Goal: Book appointment/travel/reservation

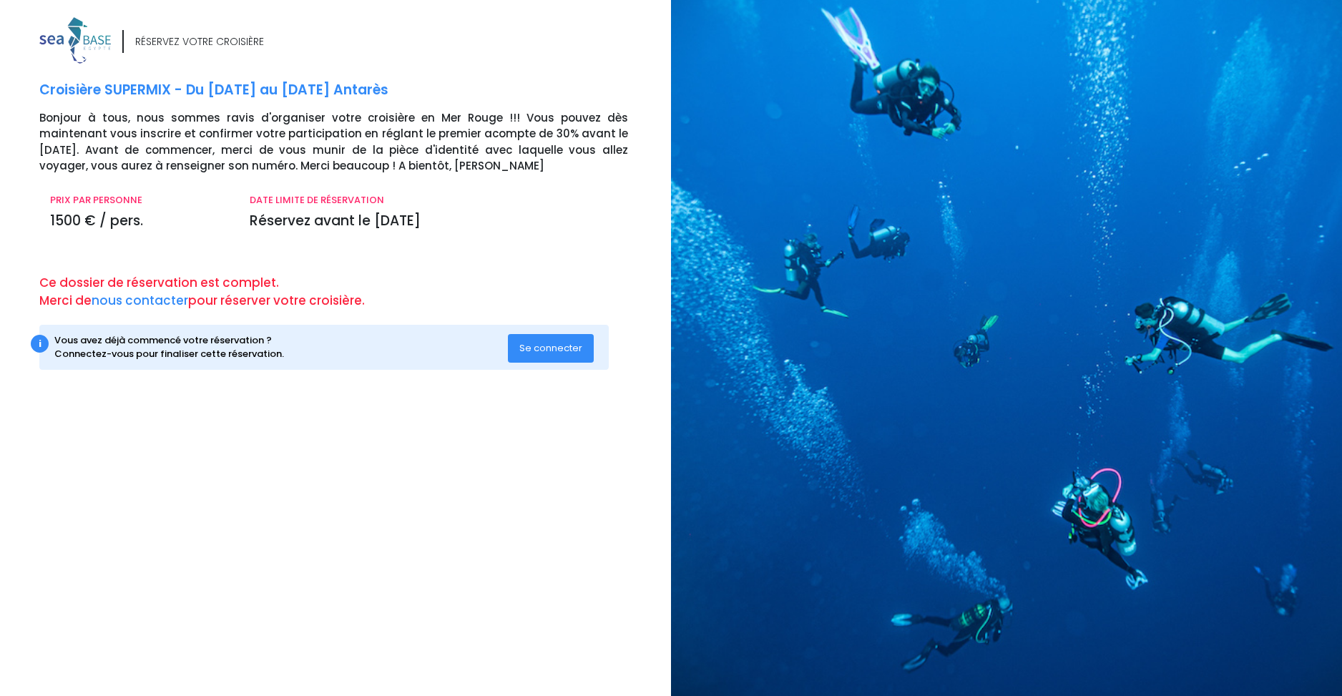
click at [552, 350] on span "Se connecter" at bounding box center [550, 348] width 63 height 14
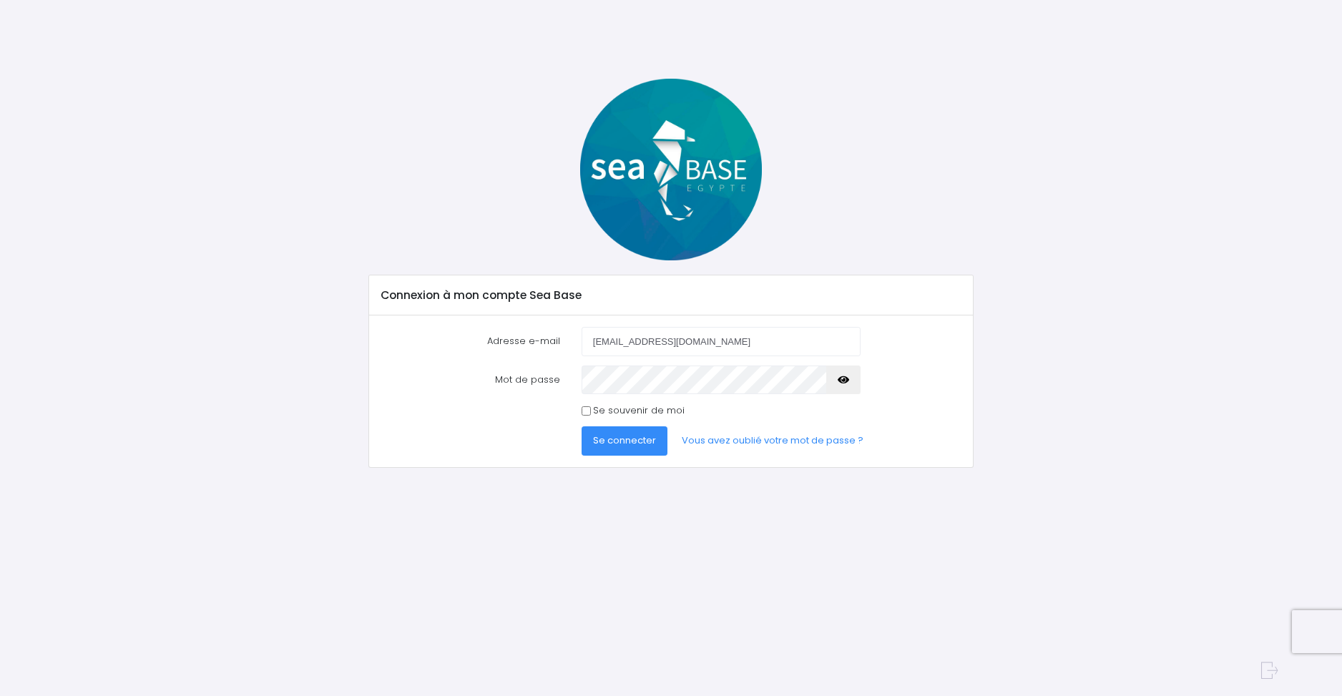
type input "[EMAIL_ADDRESS][DOMAIN_NAME]"
click at [622, 439] on span "Se connecter" at bounding box center [624, 441] width 63 height 14
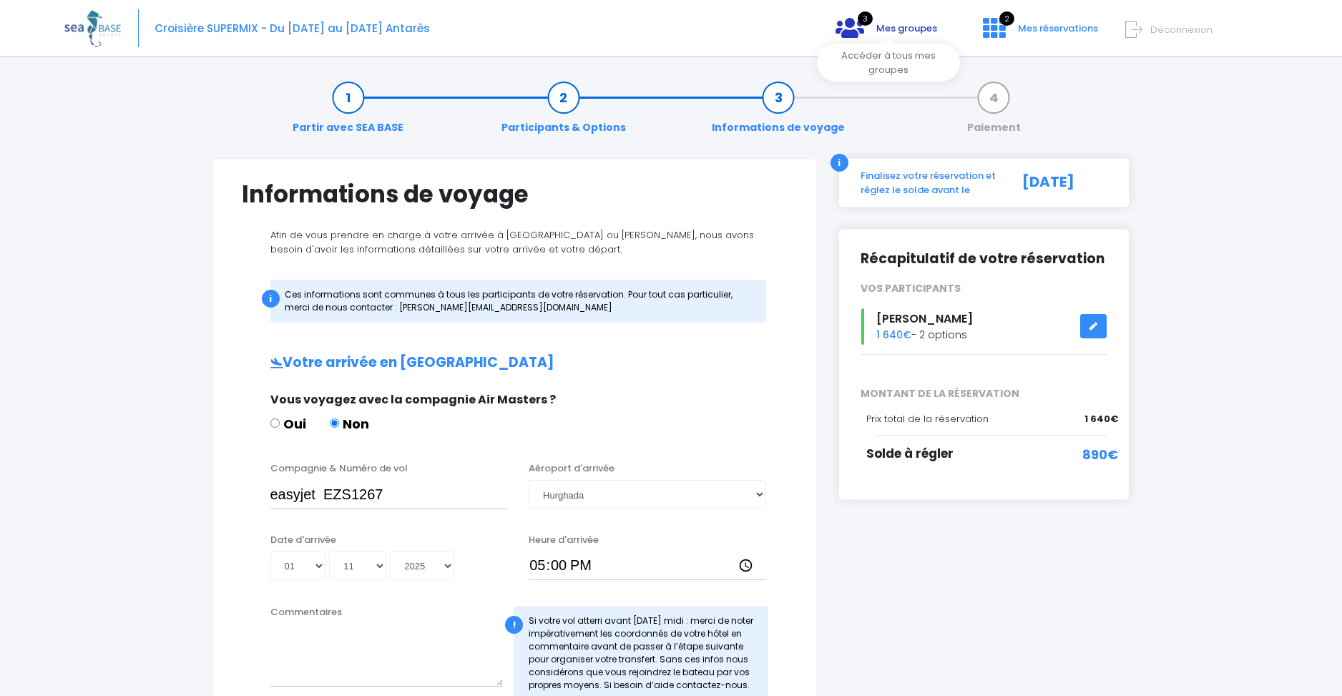
click at [890, 29] on span "Mes groupes" at bounding box center [906, 28] width 61 height 14
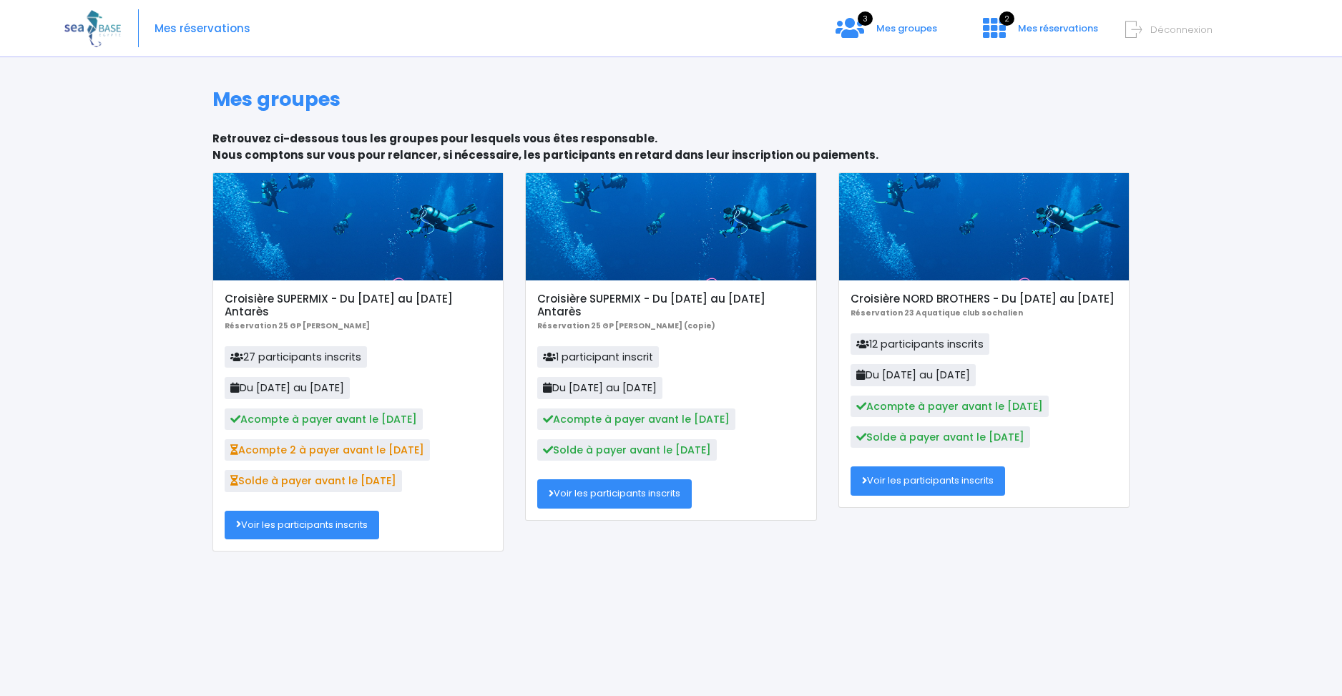
click at [288, 529] on link "Voir les participants inscrits" at bounding box center [302, 525] width 155 height 29
click at [642, 500] on link "Voir les participants inscrits" at bounding box center [614, 493] width 155 height 29
click at [270, 530] on link "Voir les participants inscrits" at bounding box center [302, 525] width 155 height 29
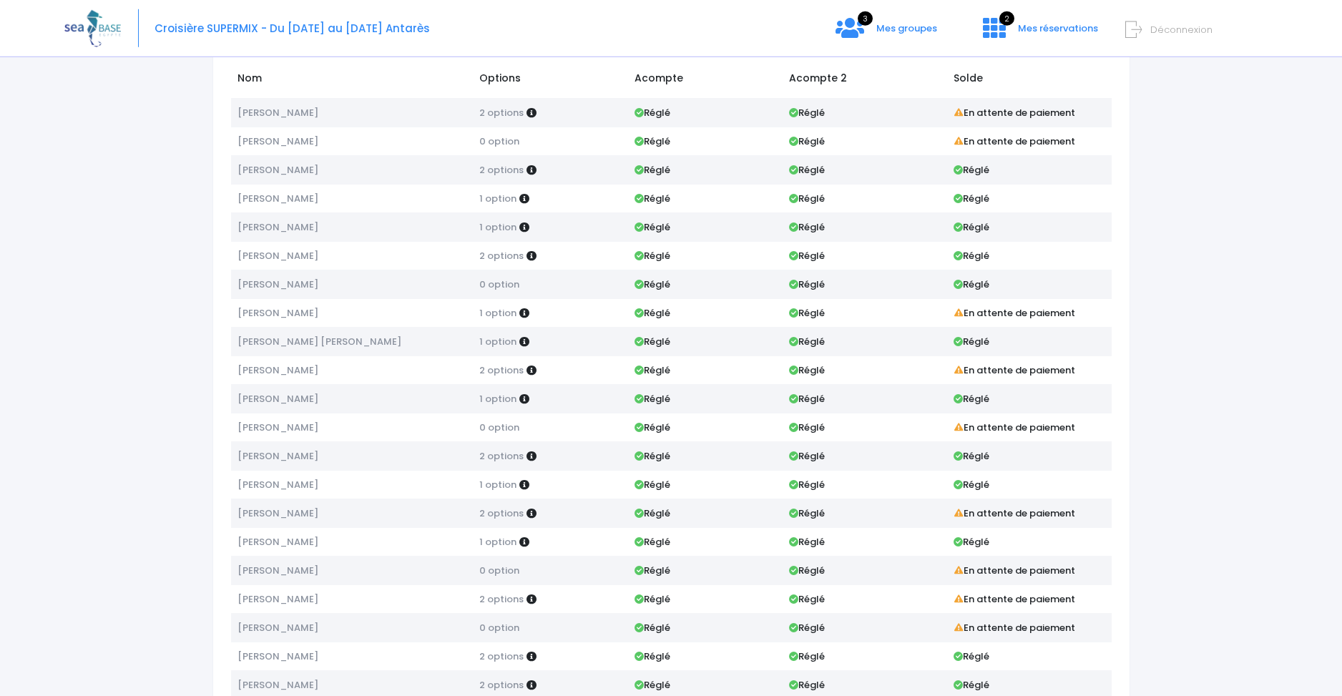
scroll to position [9, 0]
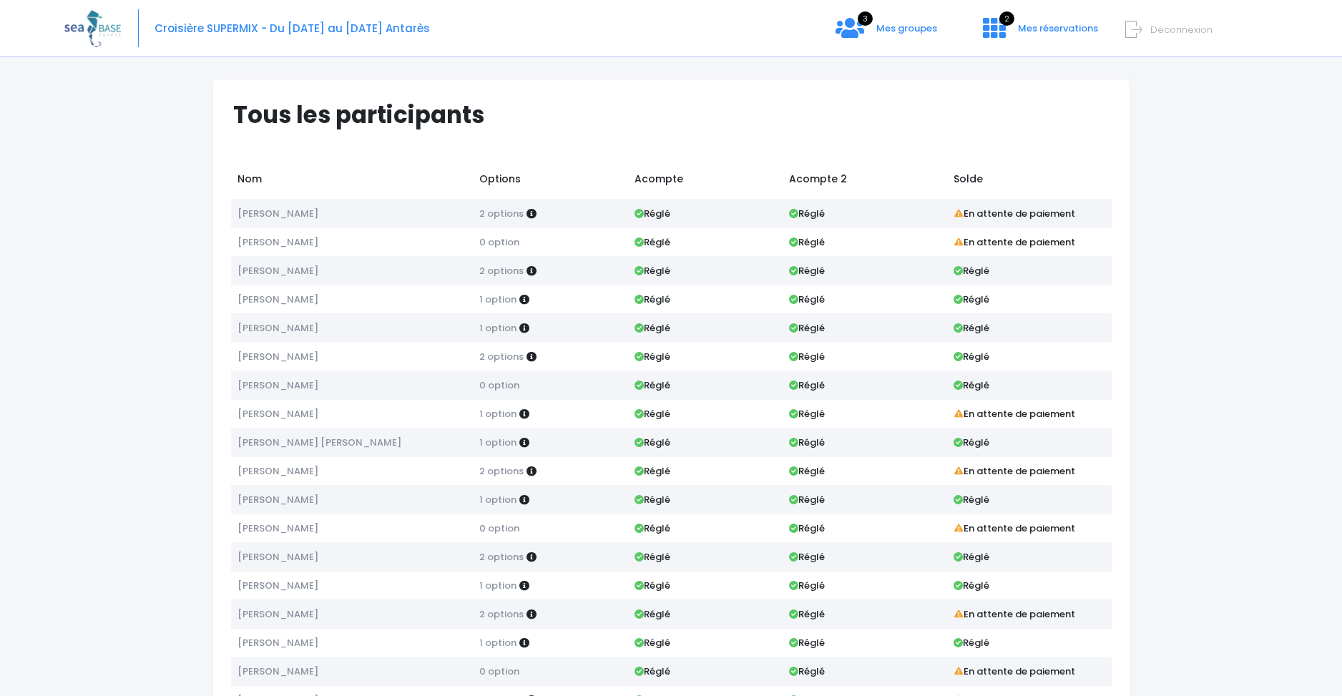
click at [794, 470] on icon at bounding box center [793, 470] width 9 height 9
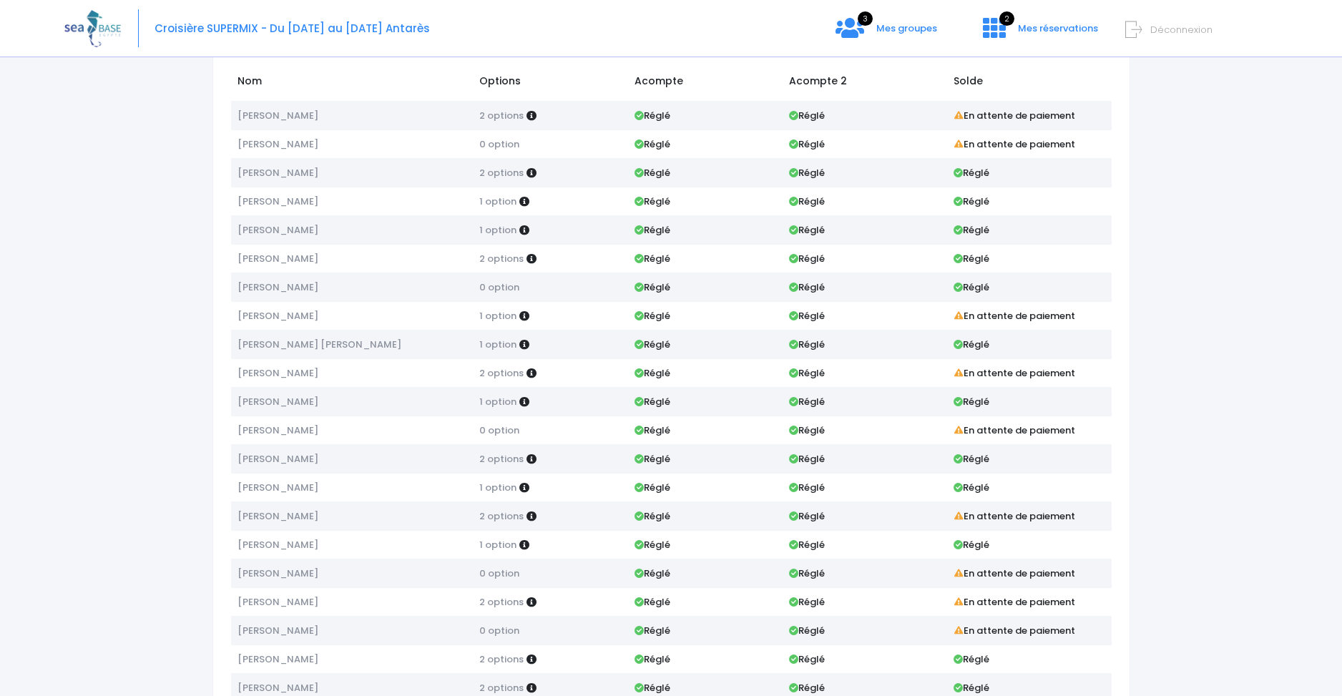
scroll to position [96, 0]
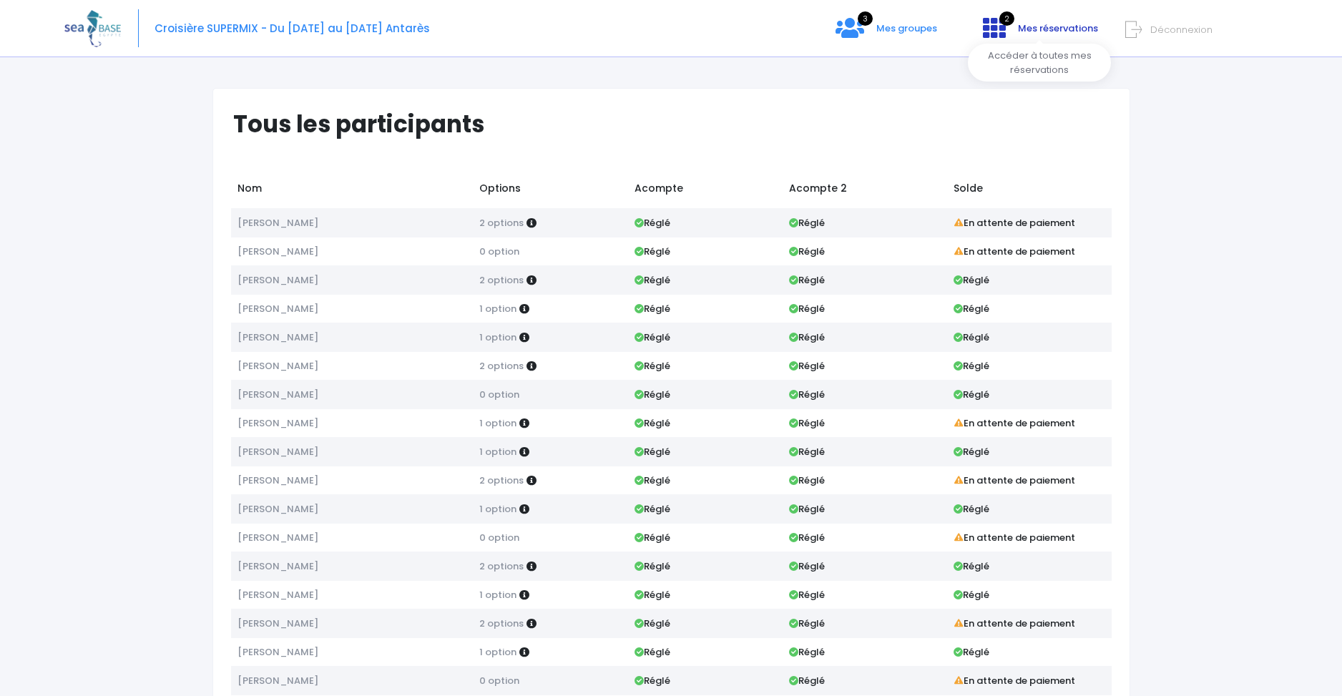
click at [1012, 30] on link "2 Mes réservations" at bounding box center [1039, 33] width 135 height 14
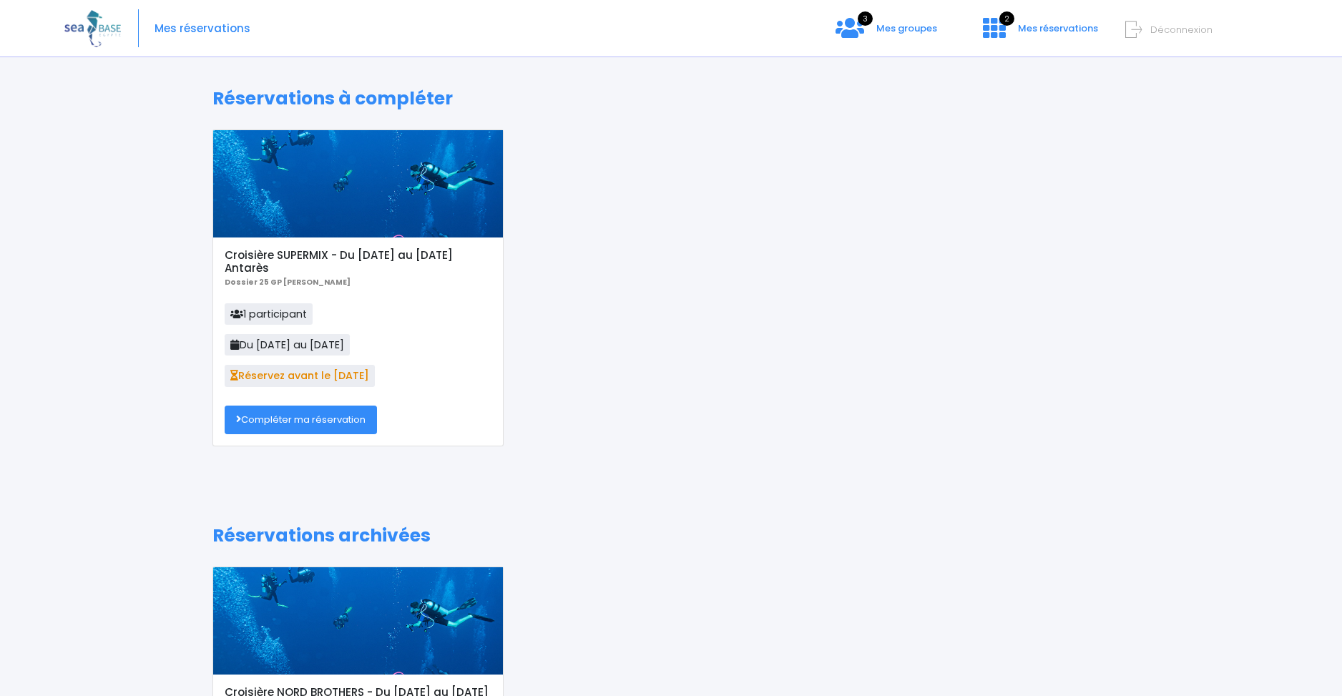
click at [321, 423] on link "Compléter ma réservation" at bounding box center [301, 420] width 152 height 29
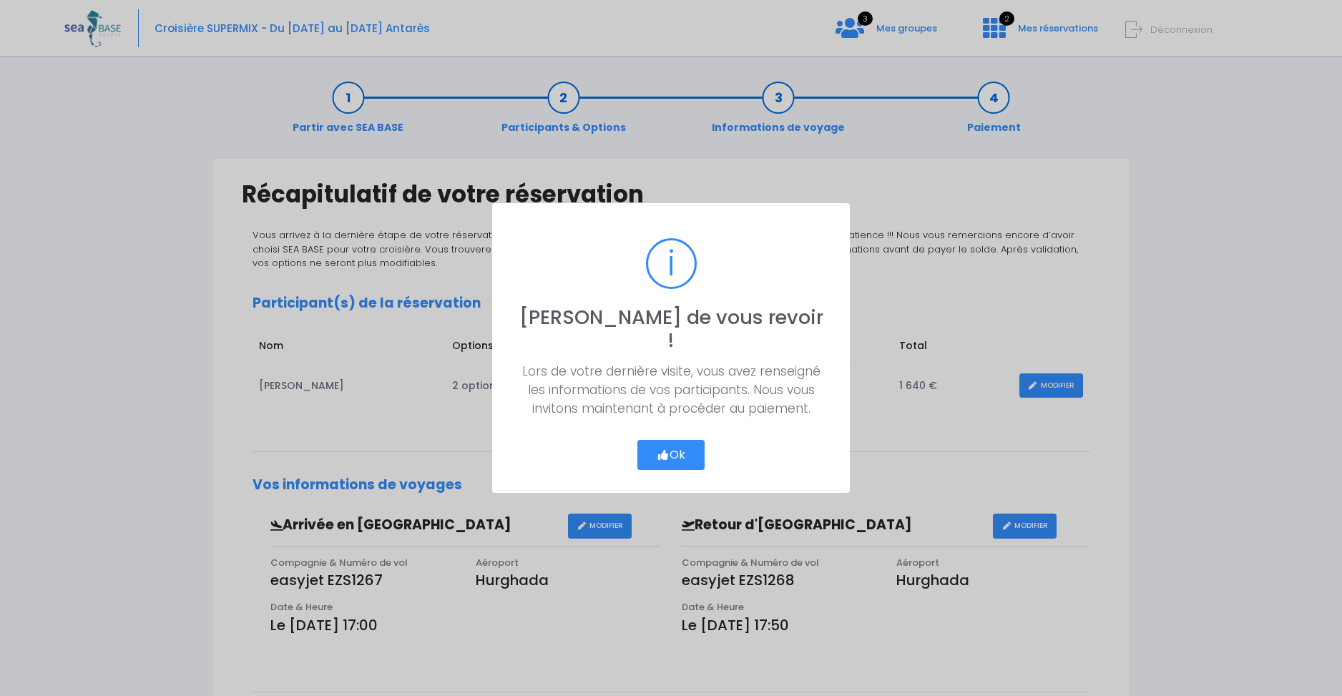
click at [670, 442] on button "Ok" at bounding box center [670, 455] width 67 height 30
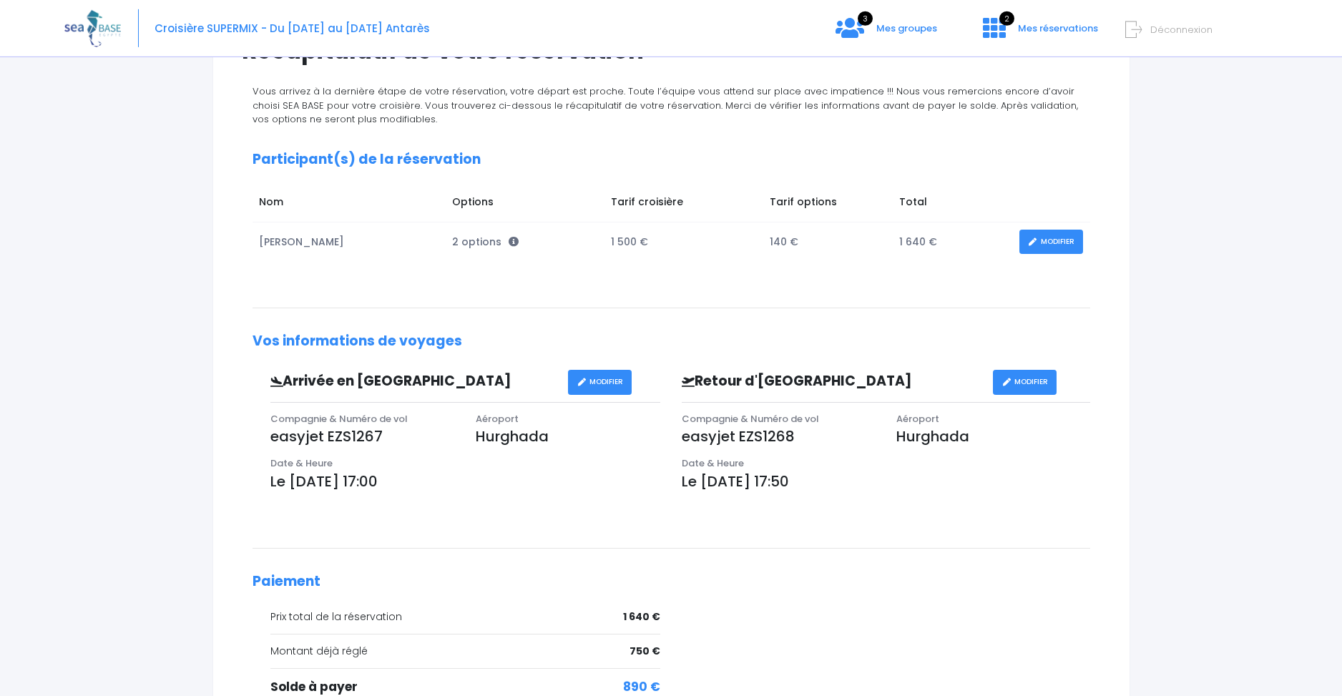
scroll to position [258, 0]
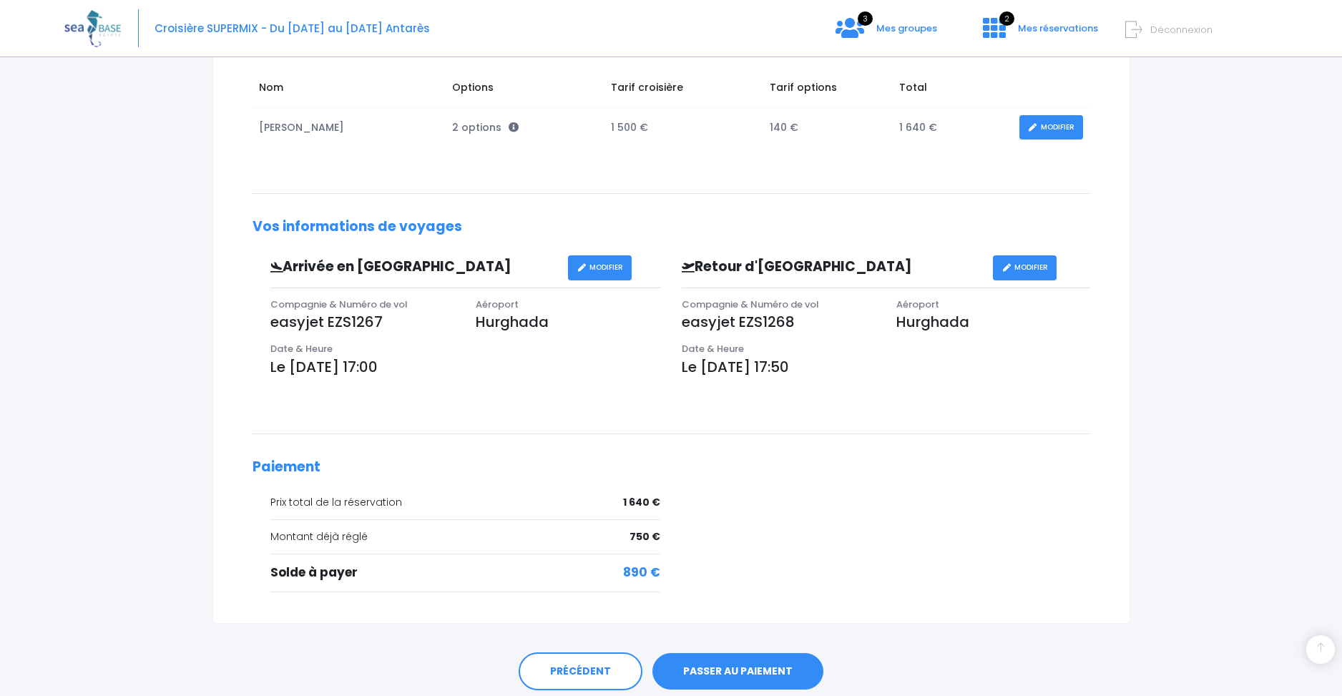
click at [598, 260] on link "MODIFIER" at bounding box center [600, 267] width 64 height 25
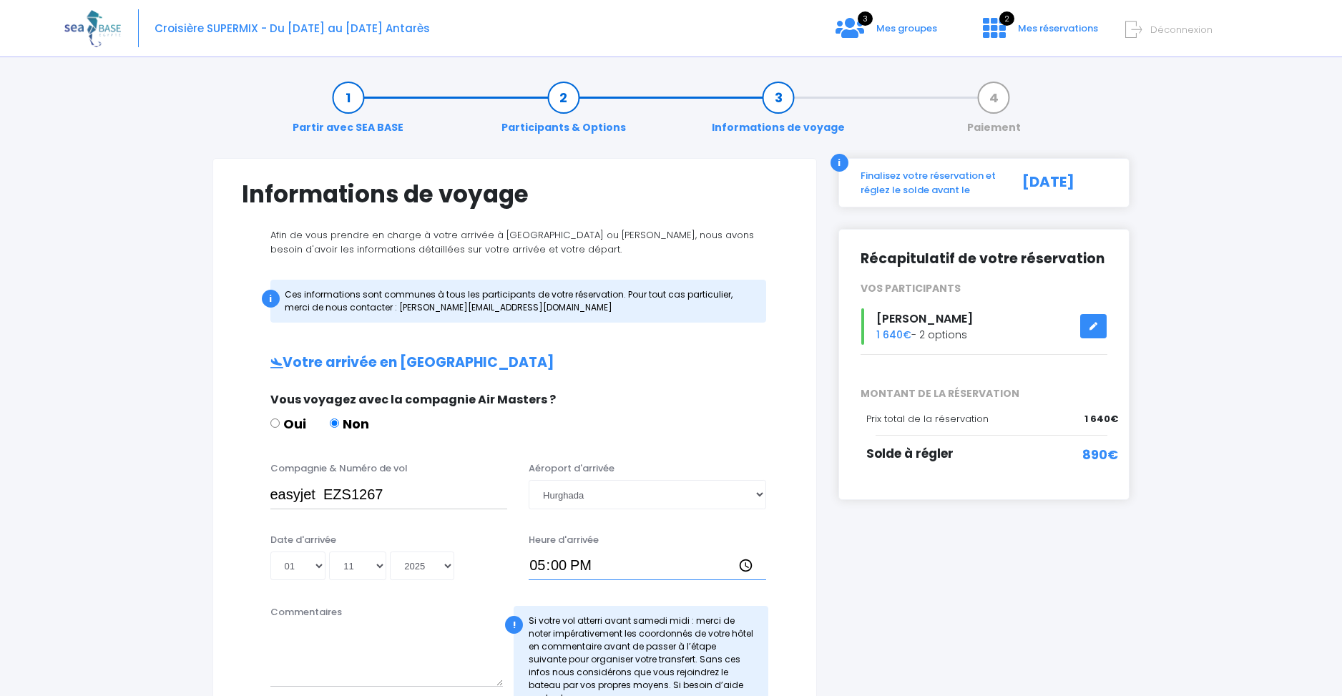
click at [545, 571] on input "17:00" at bounding box center [648, 566] width 238 height 29
type input "18:15"
click at [717, 545] on div "Heure d'arrivée 18:15" at bounding box center [647, 557] width 259 height 48
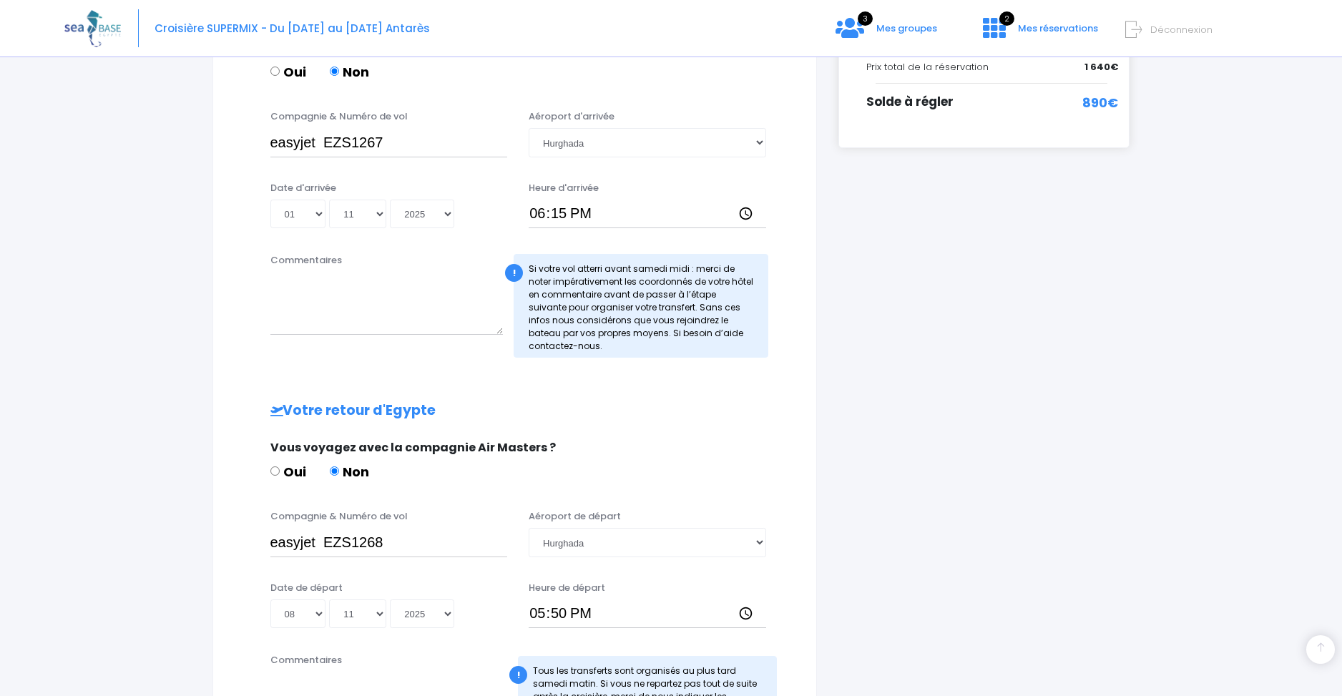
scroll to position [517, 0]
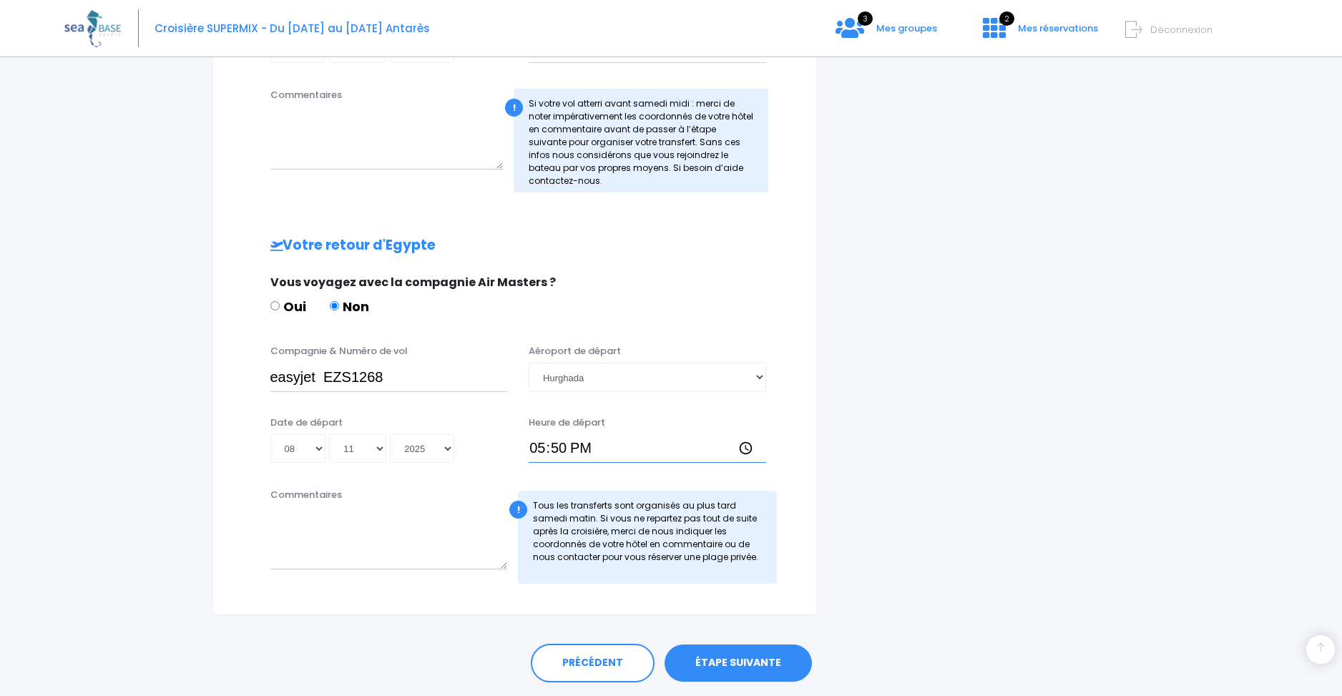
click at [546, 447] on input "17:50" at bounding box center [648, 448] width 238 height 29
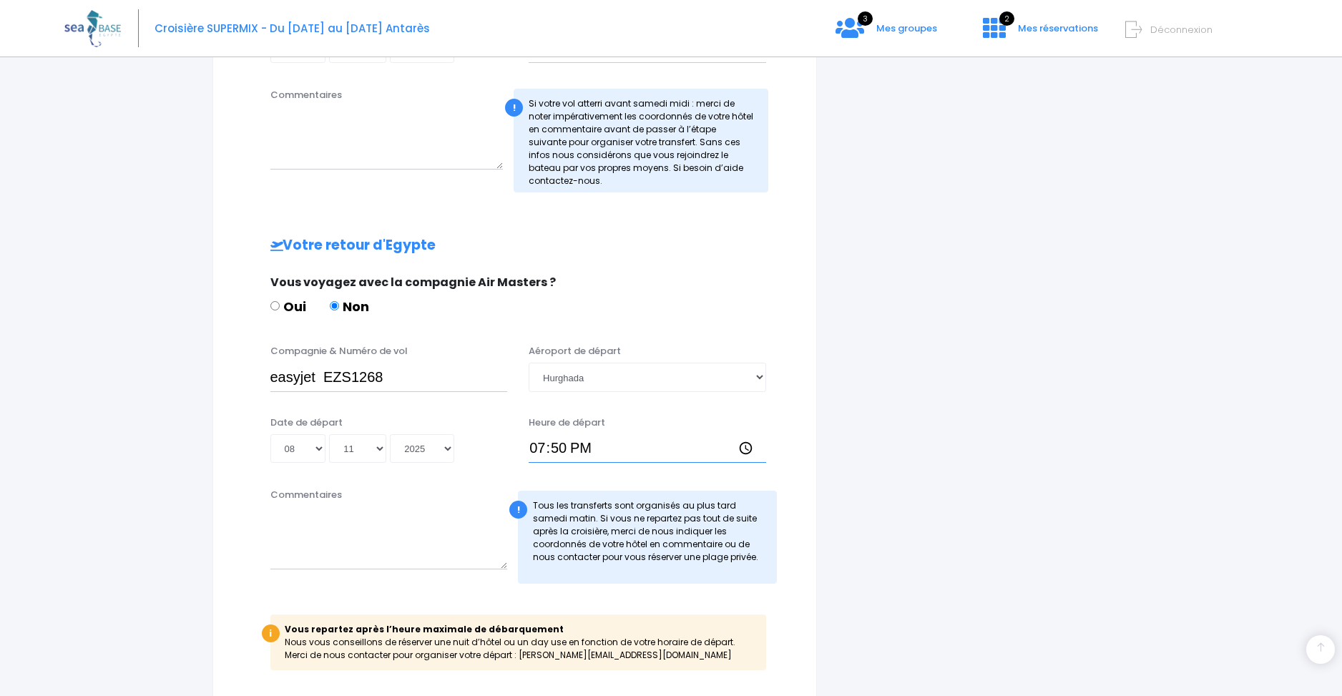
type input "19:10"
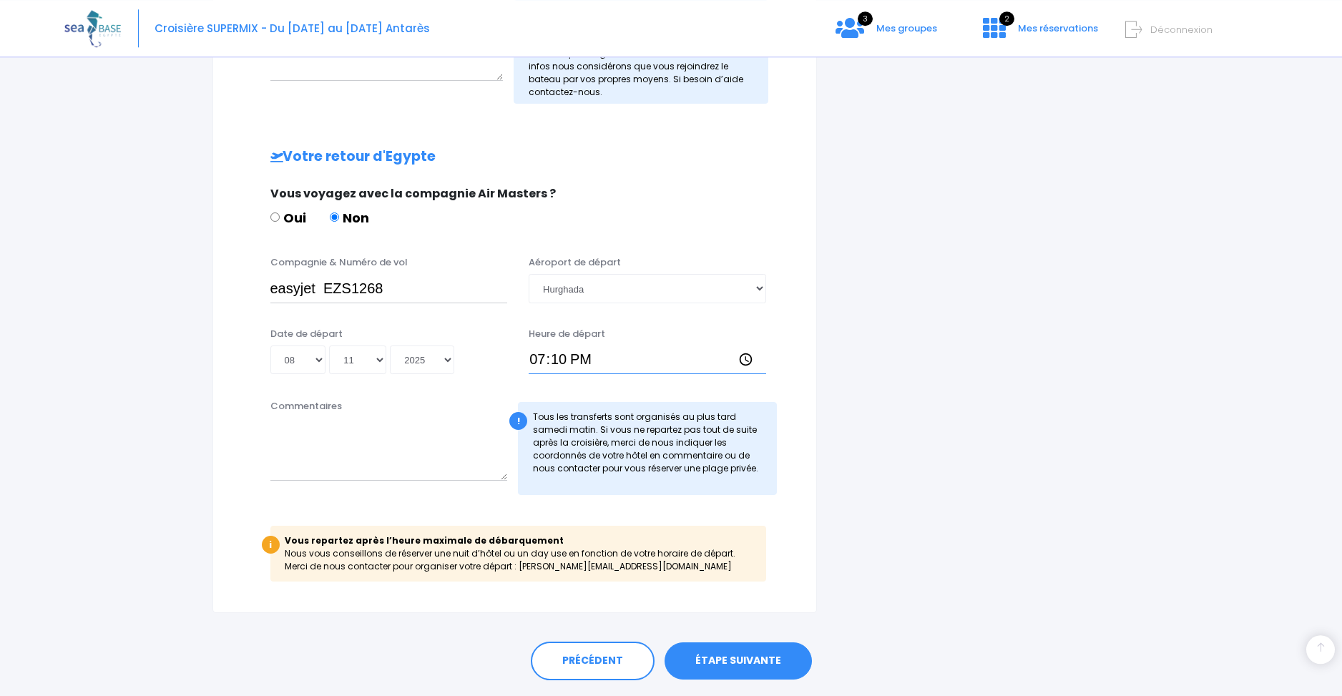
scroll to position [647, 0]
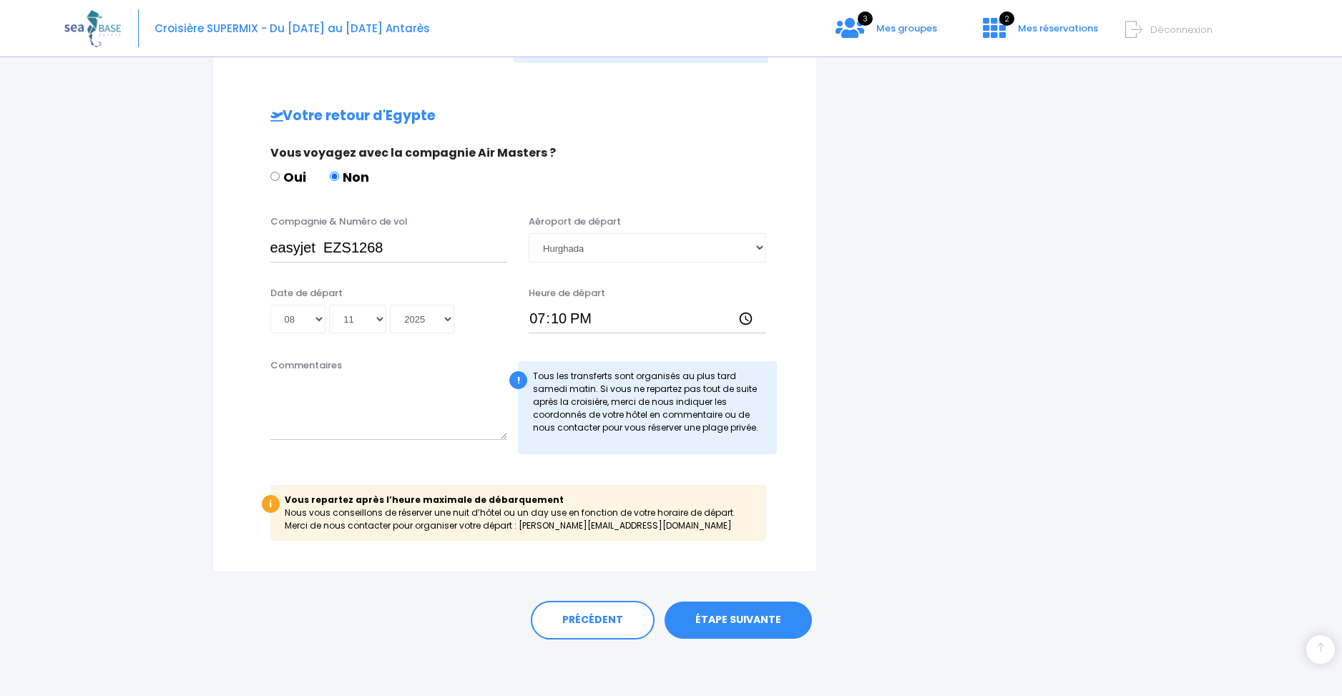
click at [761, 610] on link "ÉTAPE SUIVANTE" at bounding box center [738, 620] width 147 height 37
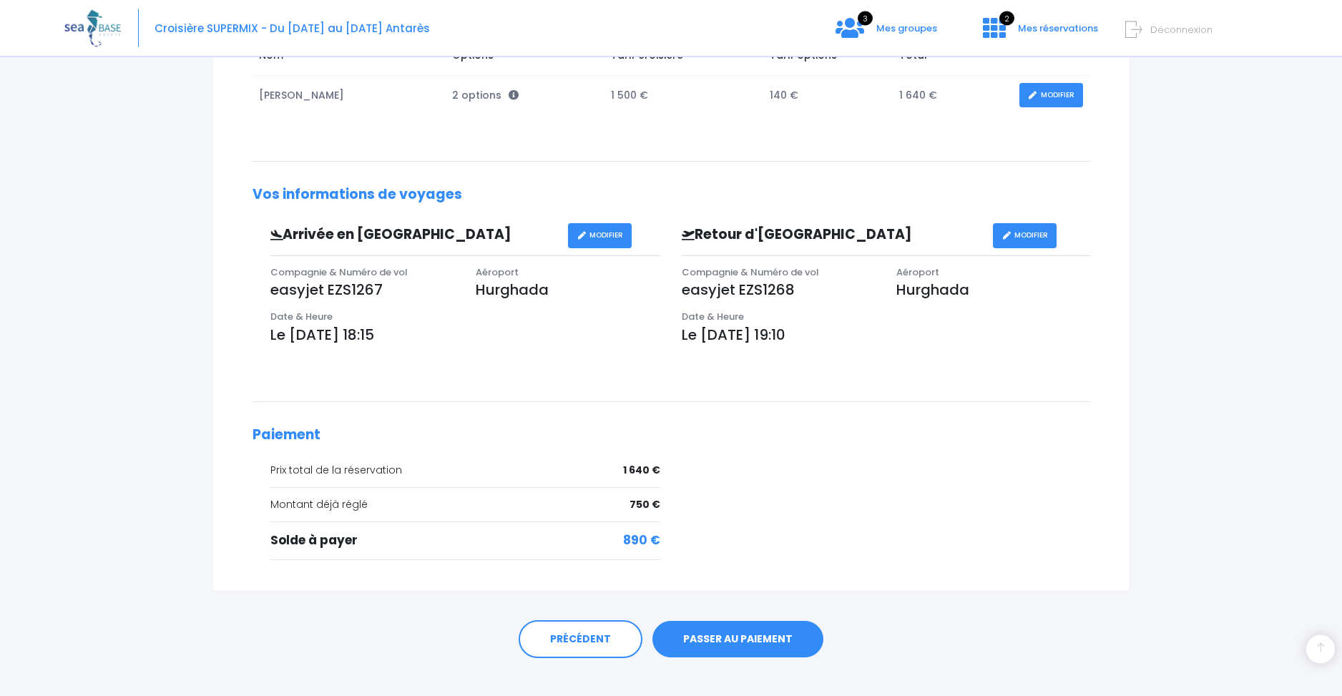
scroll to position [310, 0]
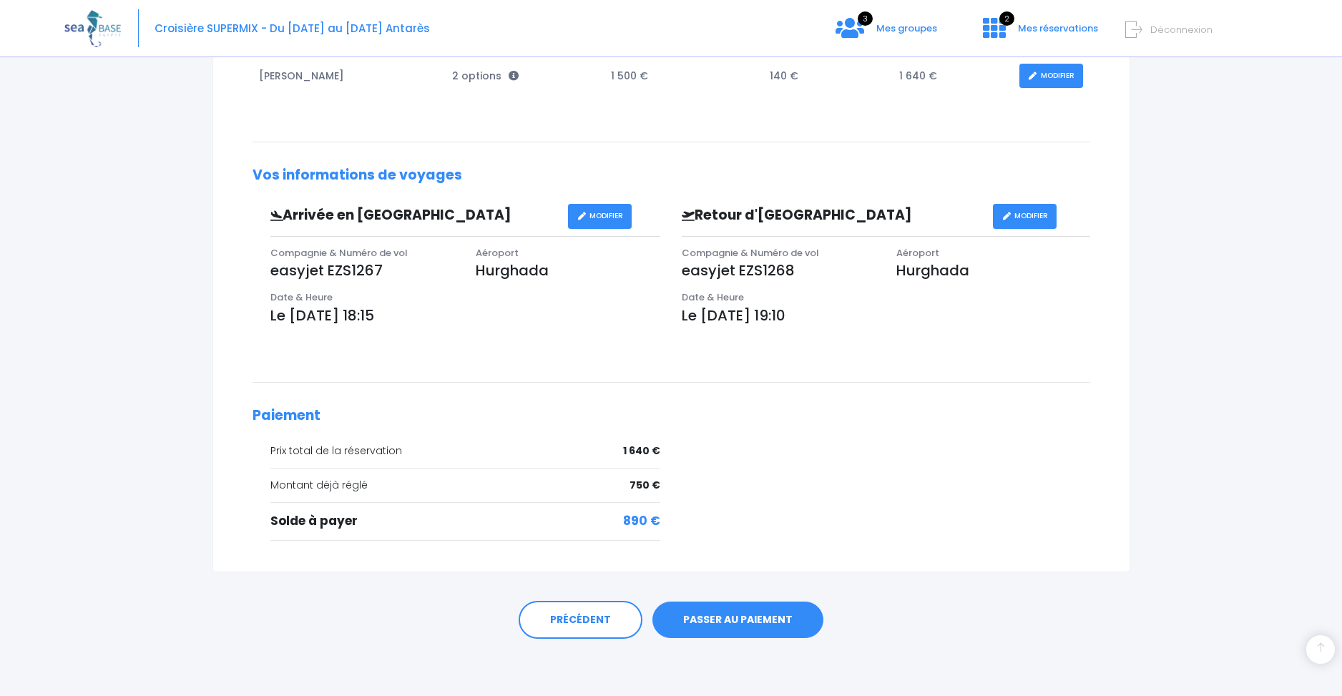
click at [720, 624] on link "PASSER AU PAIEMENT" at bounding box center [737, 620] width 171 height 37
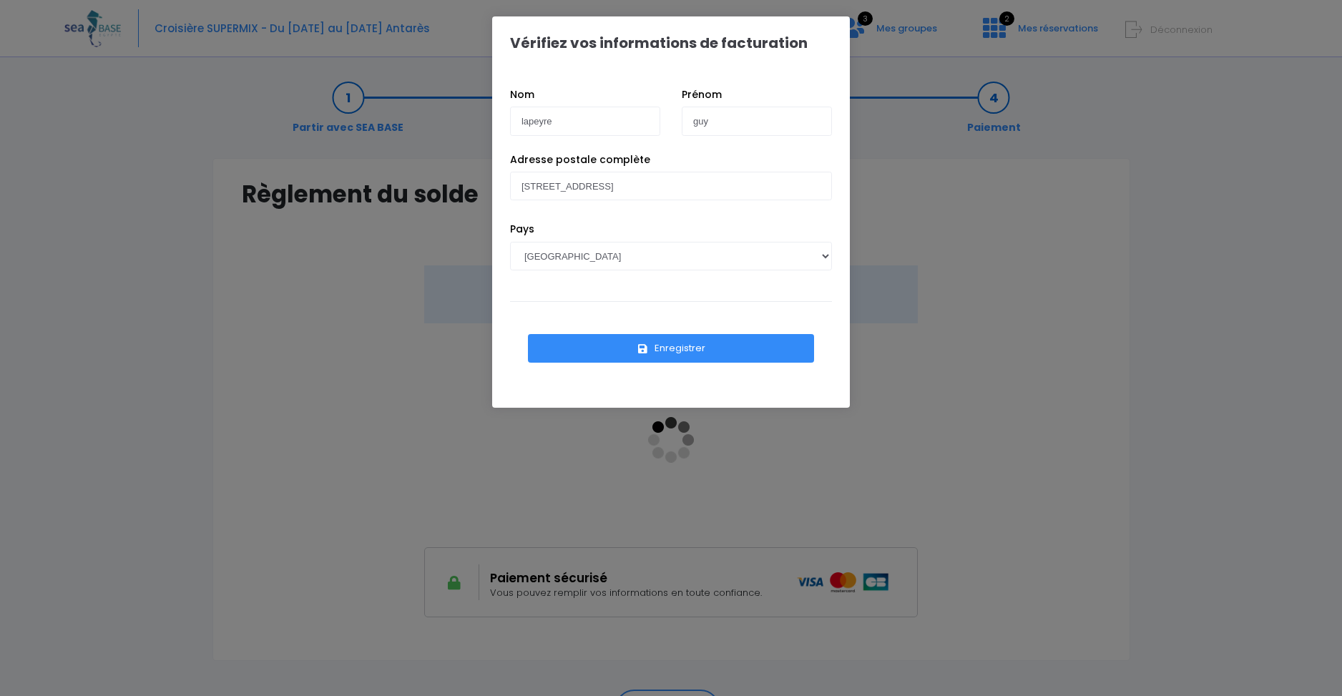
click at [650, 343] on button "Enregistrer" at bounding box center [671, 348] width 286 height 29
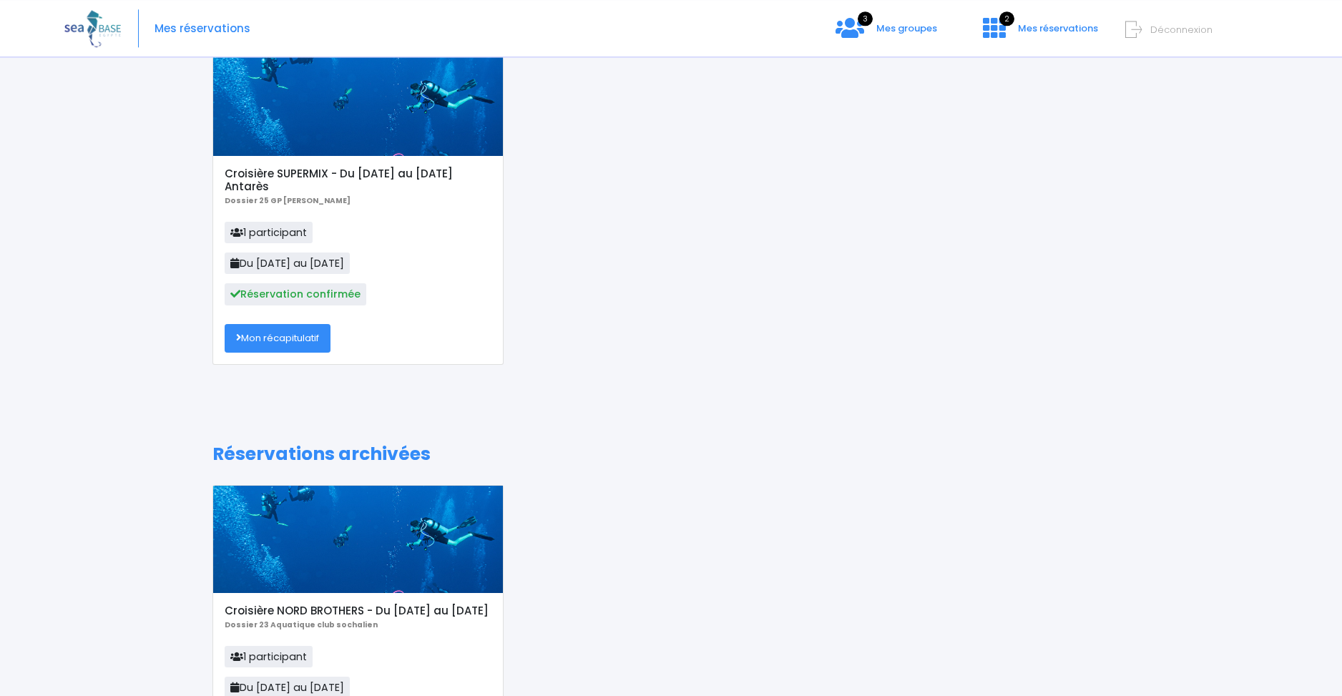
scroll to position [172, 0]
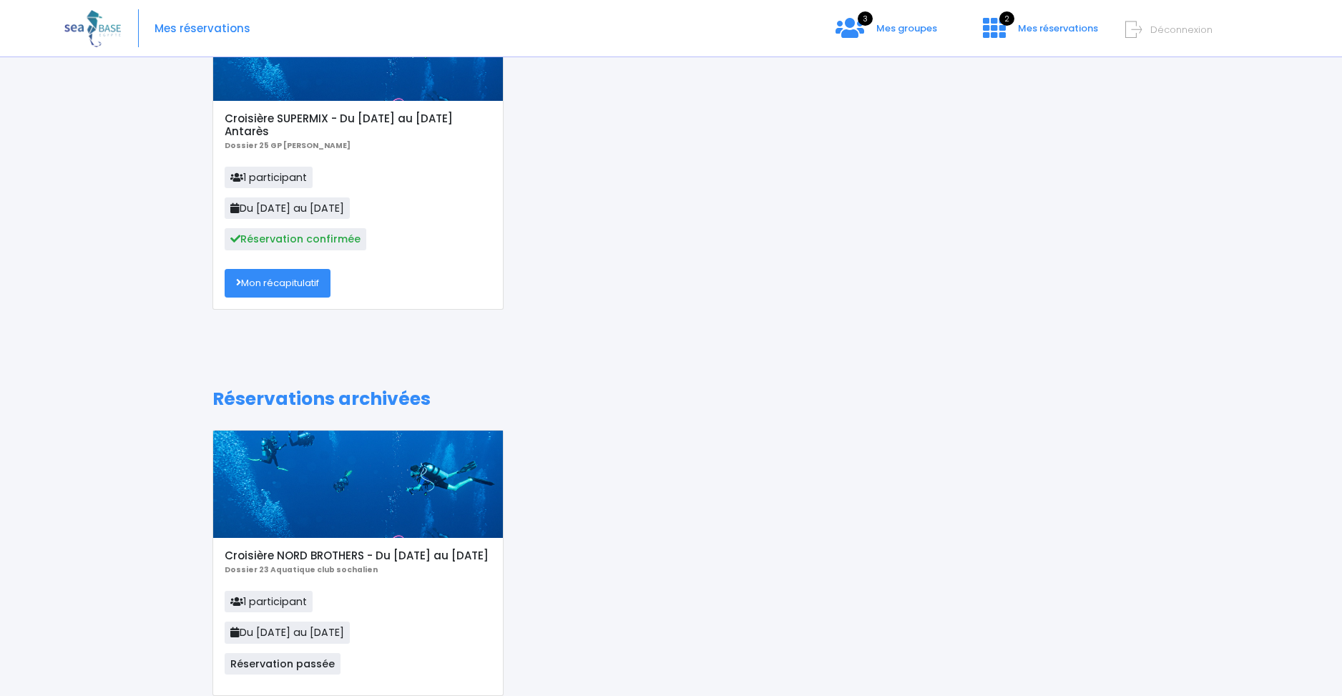
click at [295, 287] on link "Mon récapitulatif" at bounding box center [278, 283] width 106 height 29
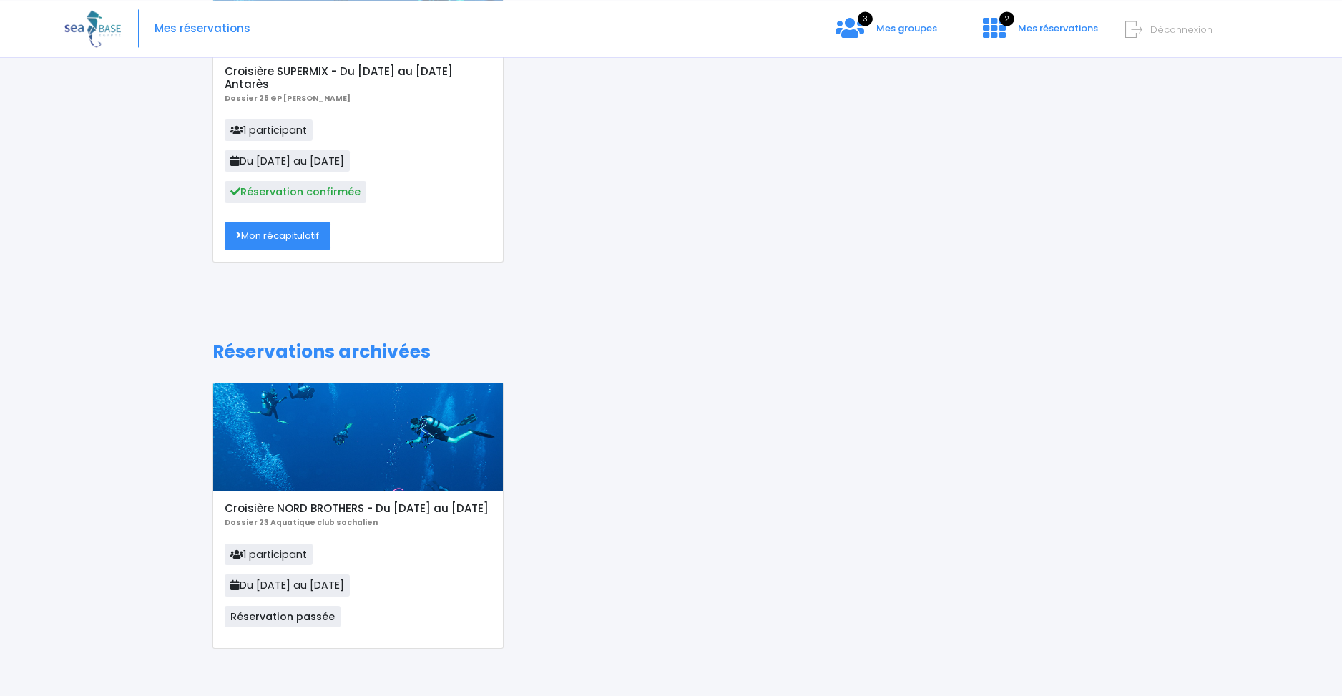
scroll to position [247, 0]
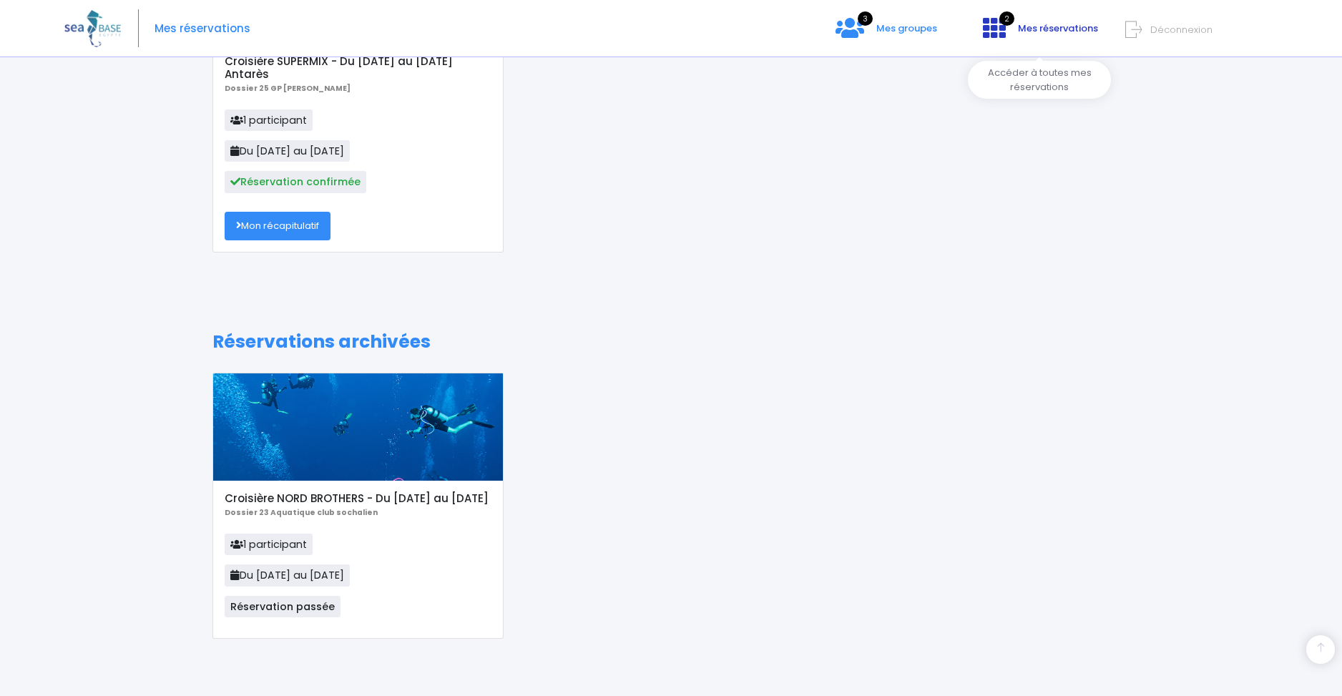
click at [1052, 31] on span "Mes réservations" at bounding box center [1058, 28] width 80 height 14
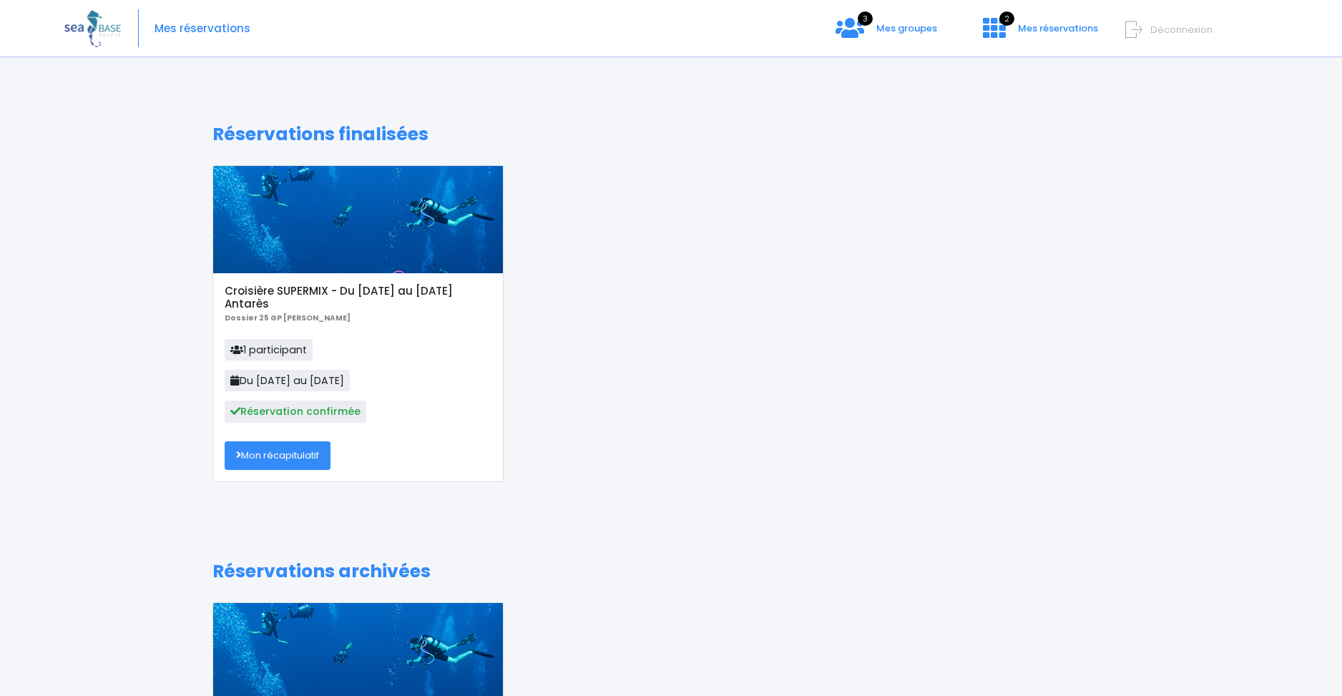
click at [356, 241] on div at bounding box center [358, 219] width 290 height 107
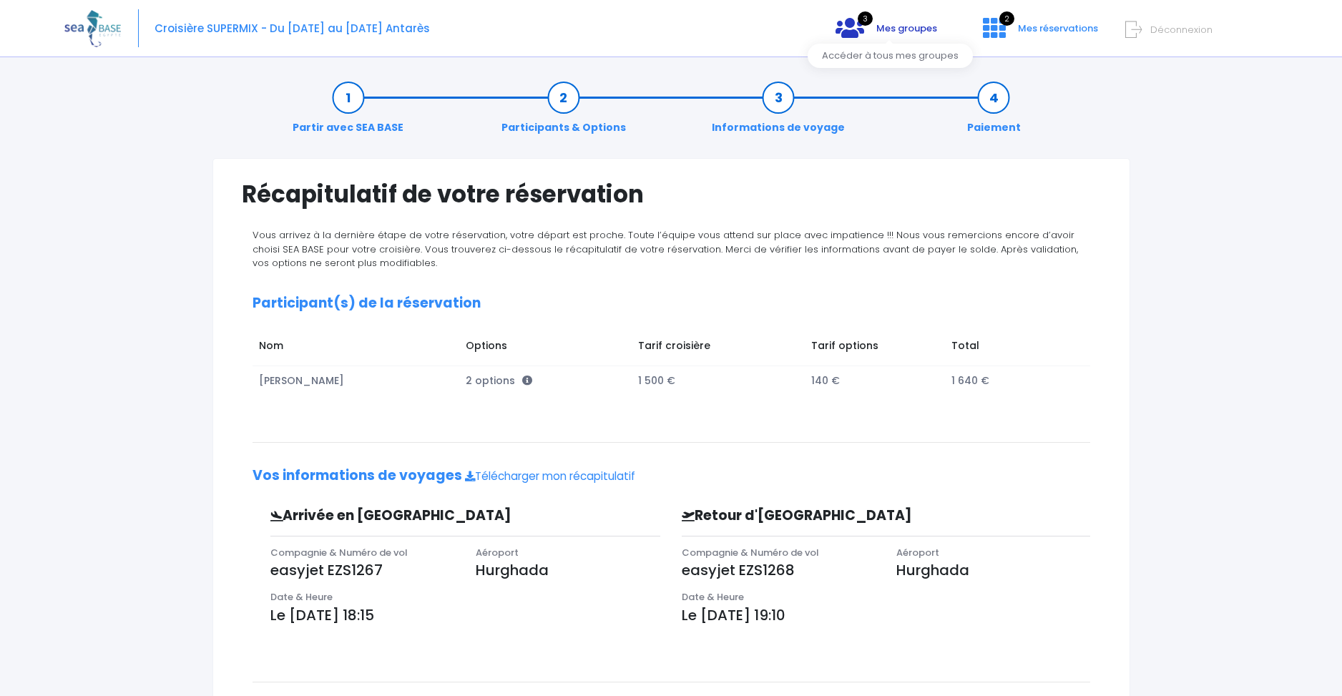
click at [901, 32] on span "Mes groupes" at bounding box center [906, 28] width 61 height 14
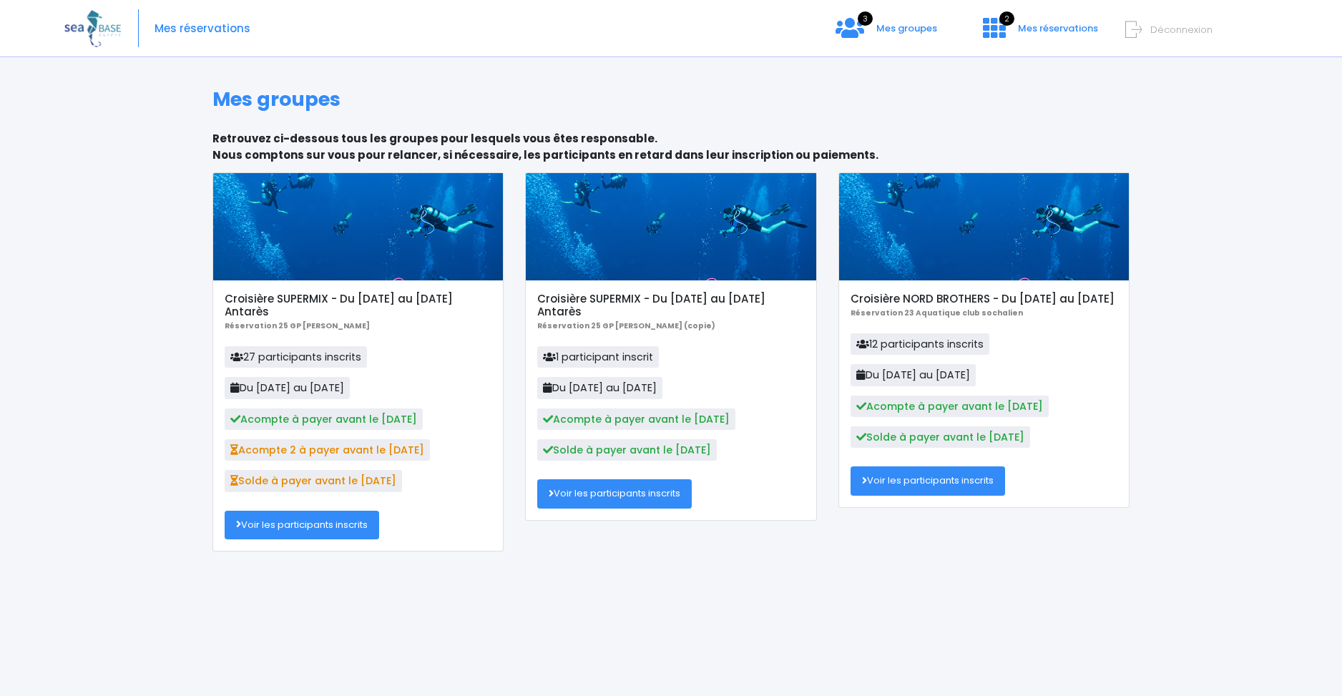
click at [271, 528] on link "Voir les participants inscrits" at bounding box center [302, 525] width 155 height 29
